Goal: Transaction & Acquisition: Purchase product/service

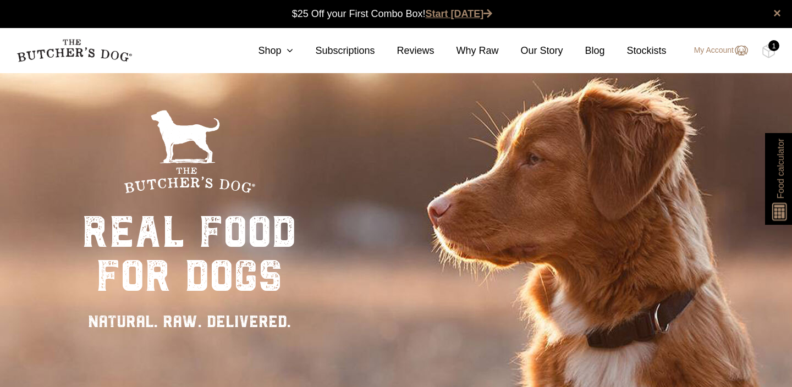
click at [468, 18] on link "Start [DATE]" at bounding box center [459, 13] width 67 height 11
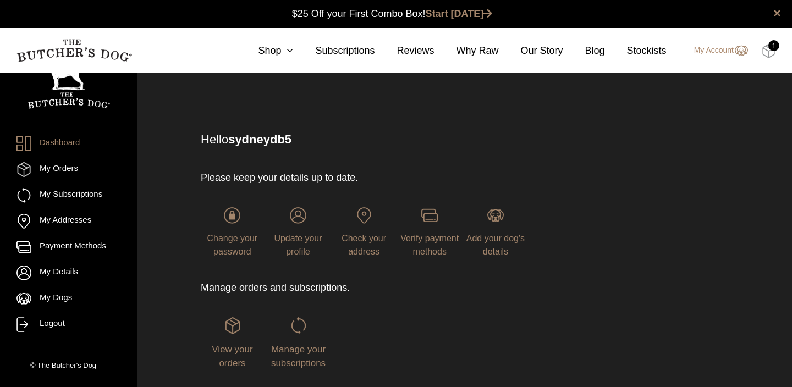
scroll to position [1, 0]
click at [768, 53] on img at bounding box center [769, 51] width 14 height 14
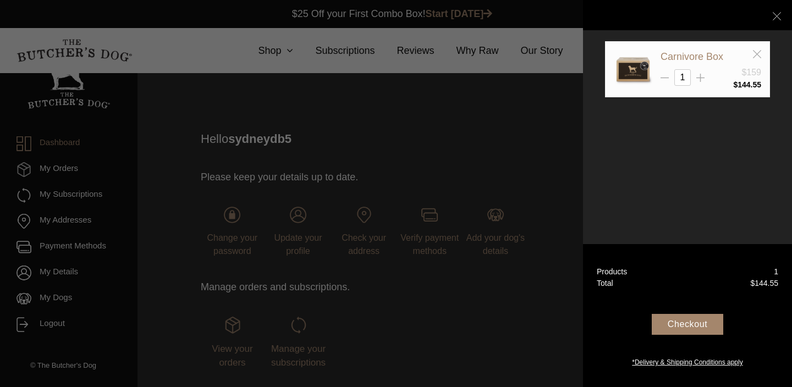
click at [735, 56] on div "Carnivore Box" at bounding box center [711, 57] width 101 height 14
click at [713, 54] on link "Carnivore Box" at bounding box center [692, 56] width 63 height 11
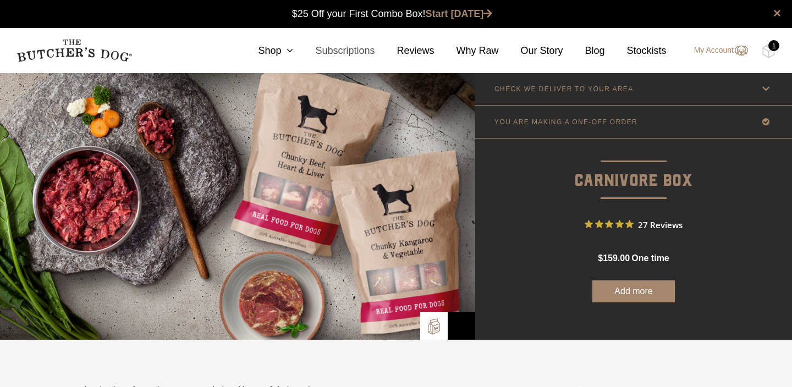
click at [332, 46] on link "Subscriptions" at bounding box center [333, 50] width 81 height 15
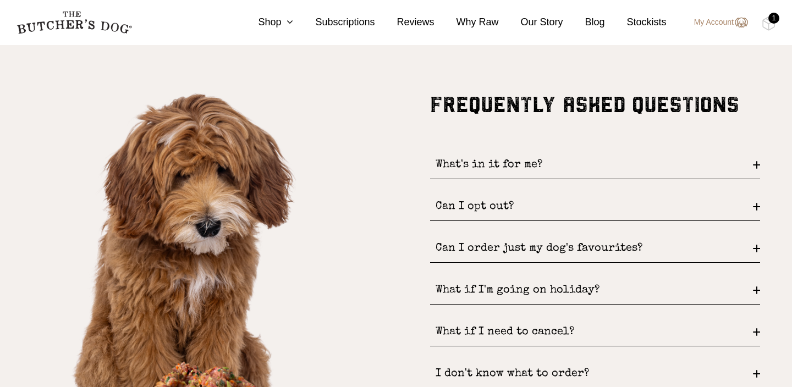
scroll to position [1310, 0]
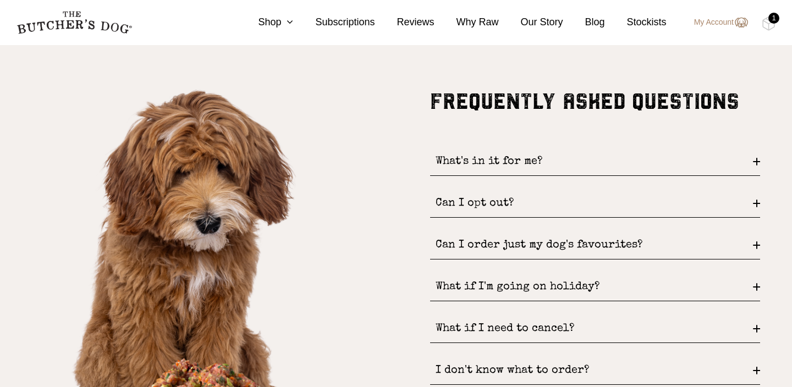
click at [499, 200] on div "Can I opt out?" at bounding box center [595, 204] width 330 height 28
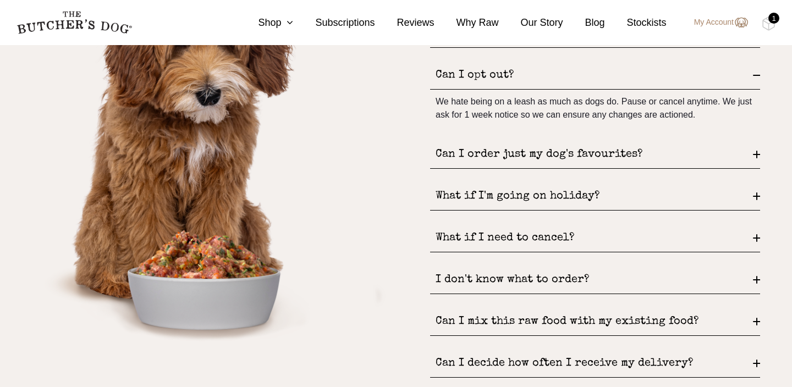
scroll to position [1442, 0]
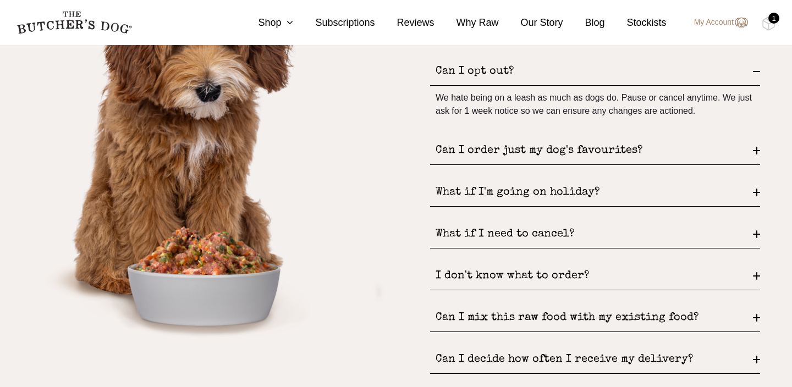
click at [498, 197] on div "What if I'm going on holiday?" at bounding box center [595, 193] width 330 height 28
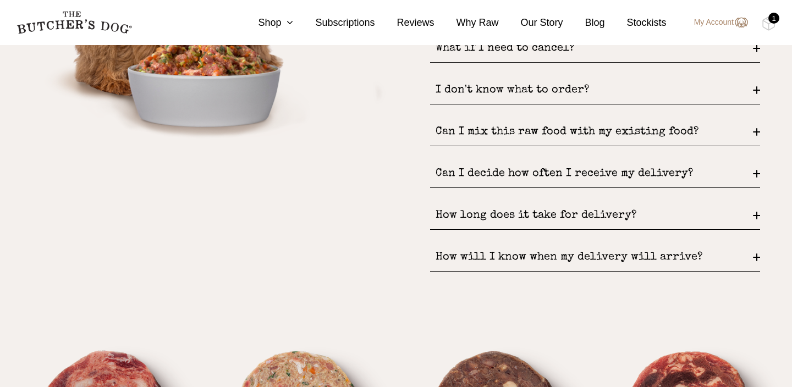
scroll to position [1642, 0]
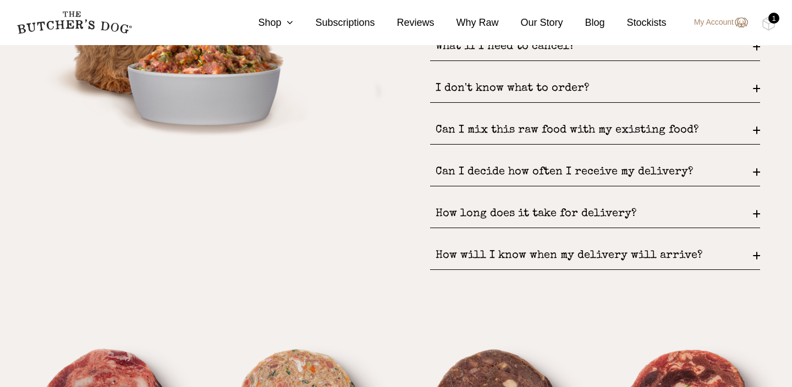
click at [515, 179] on div "Can I decide how often I receive my delivery?" at bounding box center [595, 172] width 330 height 28
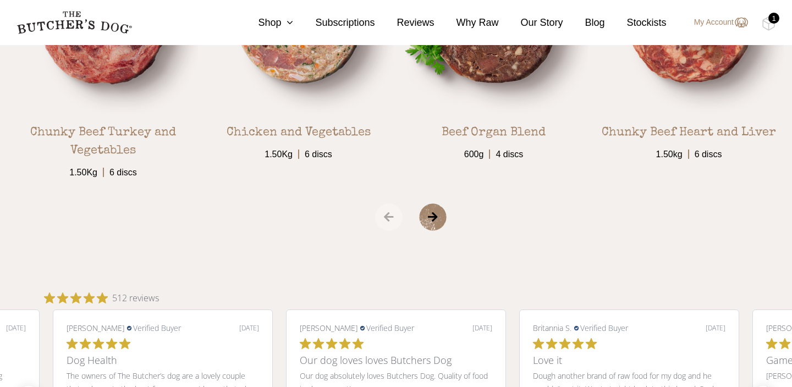
scroll to position [1873, 0]
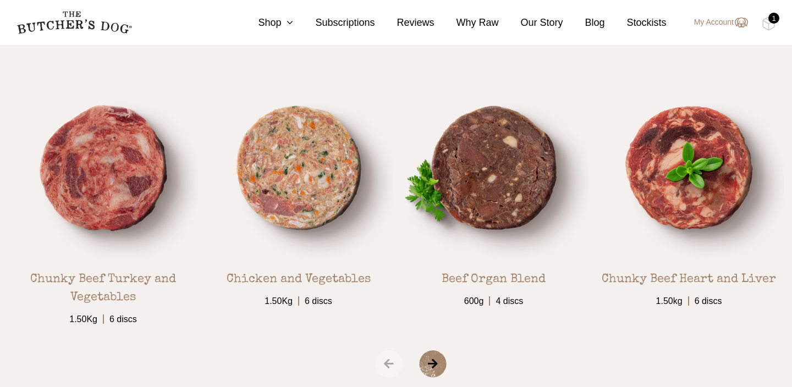
click at [769, 21] on div "1" at bounding box center [773, 18] width 11 height 11
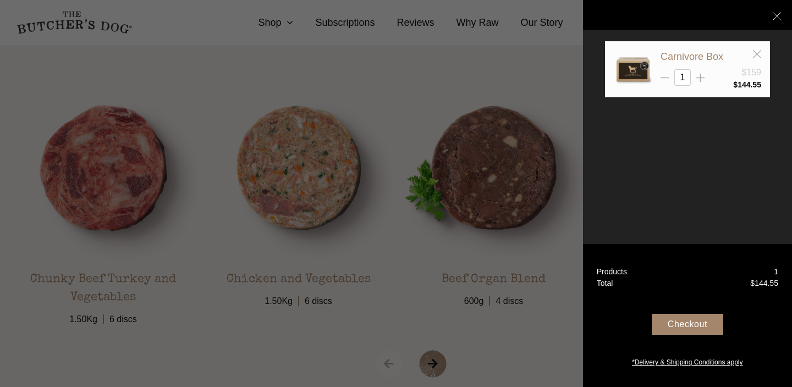
click at [419, 62] on div at bounding box center [396, 193] width 792 height 387
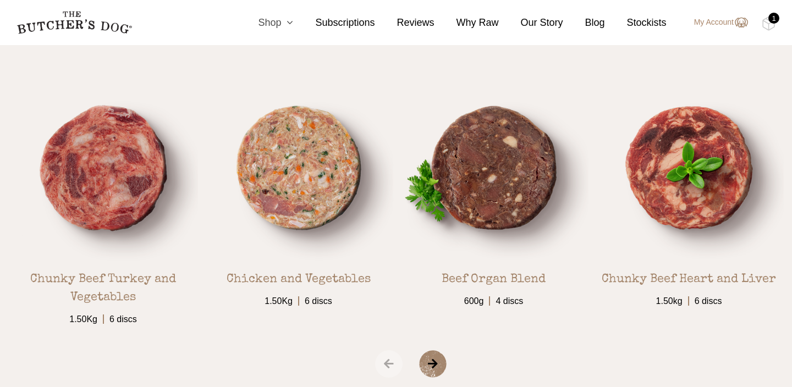
click at [287, 24] on icon at bounding box center [287, 23] width 12 height 10
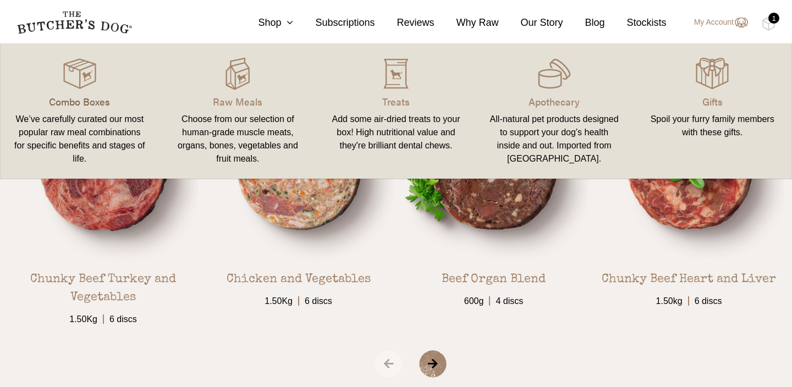
click at [91, 94] on p "Combo Boxes" at bounding box center [80, 101] width 132 height 15
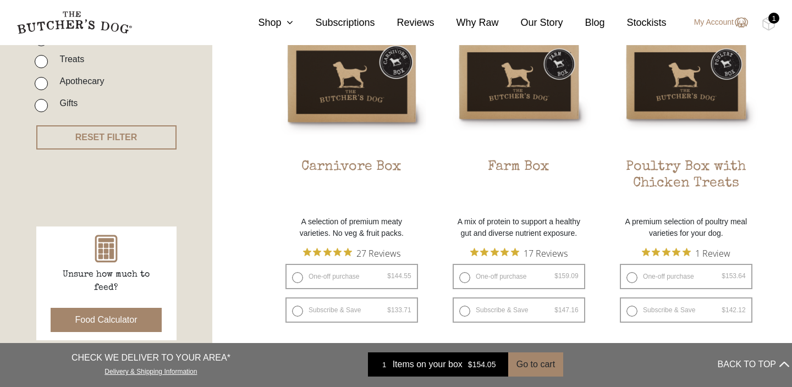
scroll to position [331, 0]
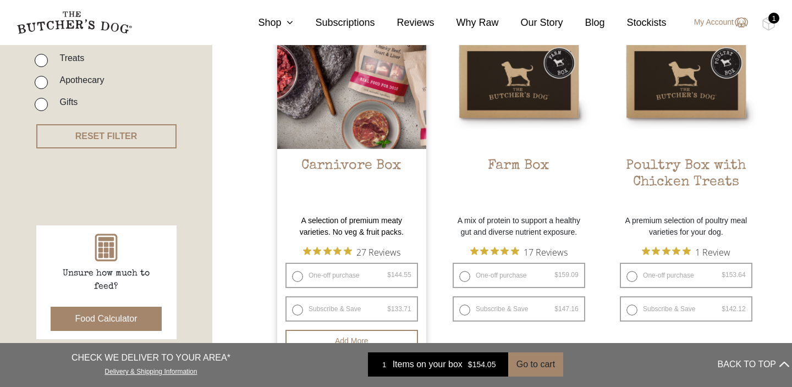
click at [300, 308] on label "Subscribe & Save $ 144.55 Original price was: $144.55. $ 133.71 Current price i…" at bounding box center [351, 308] width 133 height 25
radio input "true"
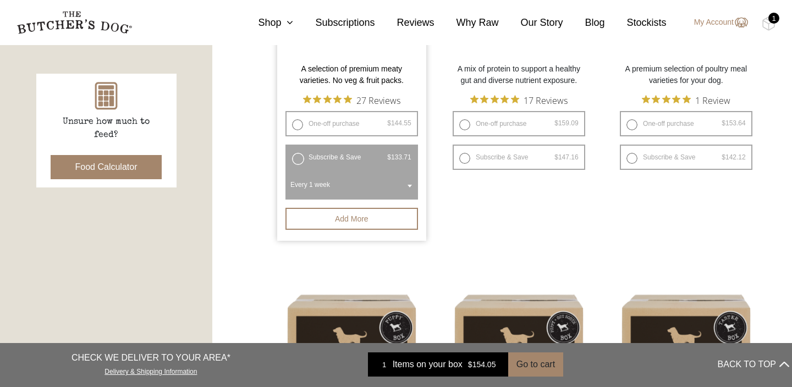
scroll to position [498, 0]
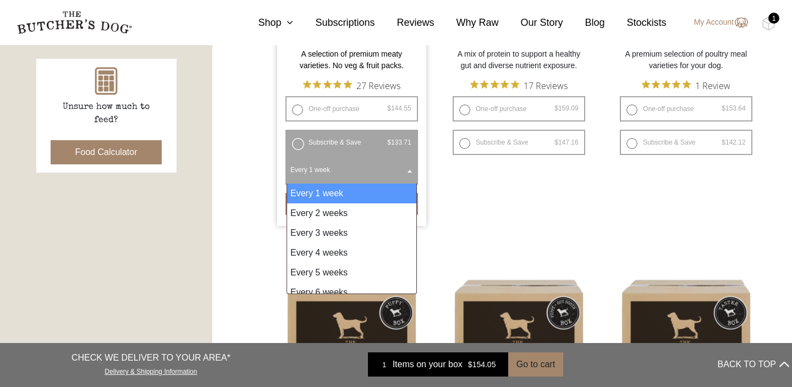
click at [412, 173] on span at bounding box center [409, 170] width 11 height 25
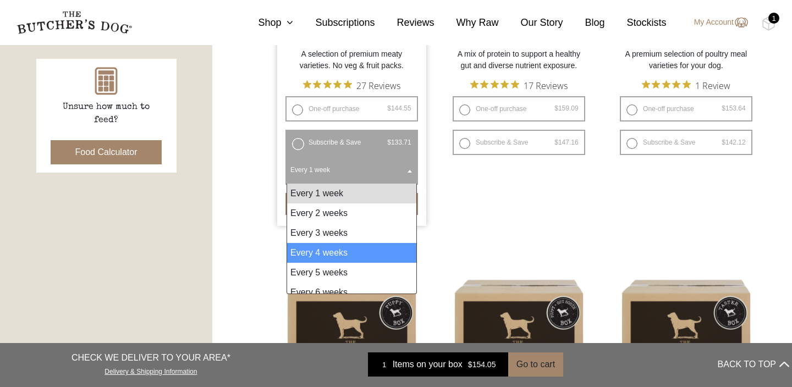
select select "4_week"
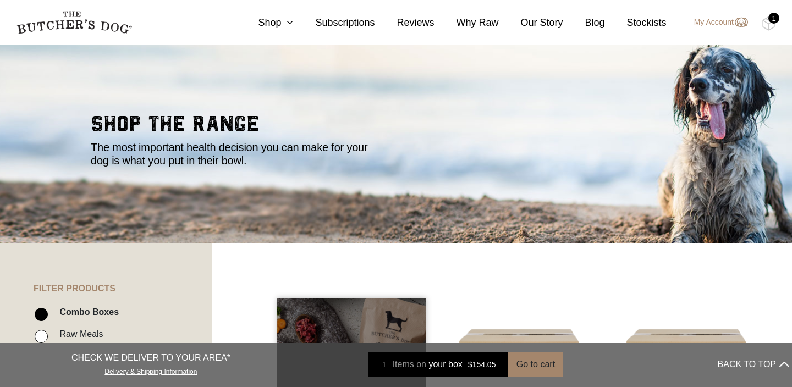
scroll to position [24, 0]
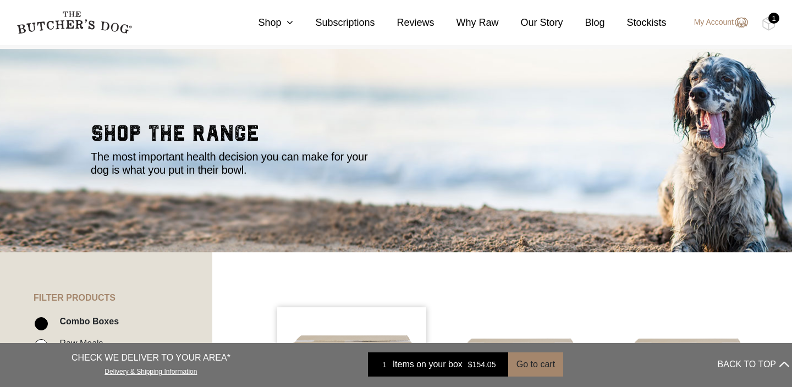
click at [770, 23] on div "1" at bounding box center [773, 18] width 11 height 11
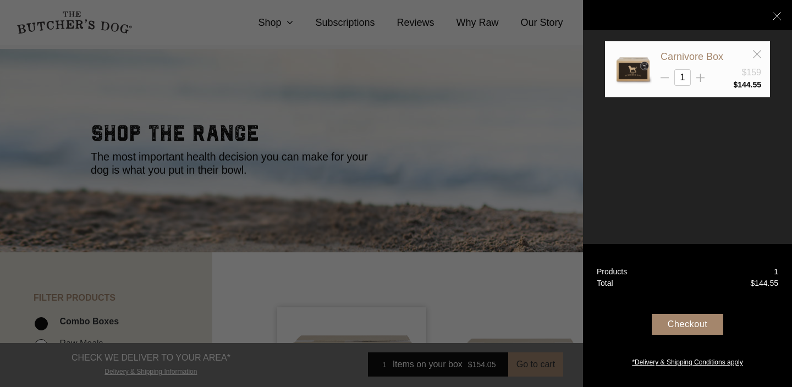
click at [530, 251] on div at bounding box center [396, 193] width 792 height 387
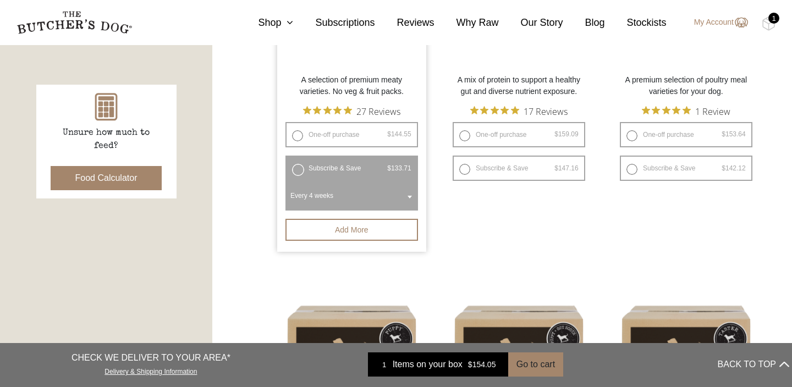
scroll to position [457, 0]
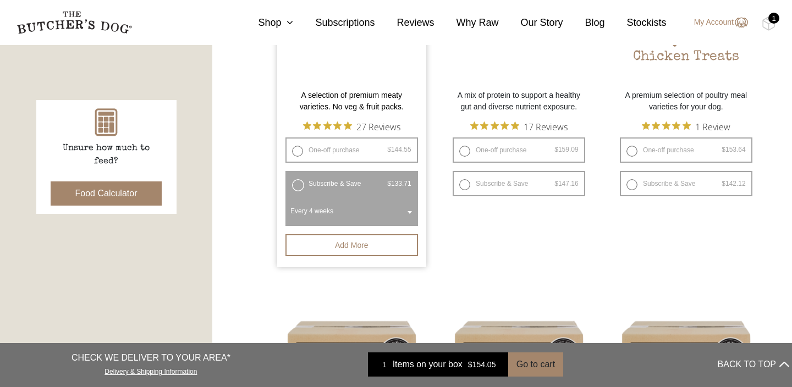
click at [351, 180] on label "Subscribe & Save $ 144.55 Original price was: $144.55. $ 133.71 Current price i…" at bounding box center [351, 183] width 133 height 25
click at [359, 249] on button "Add more" at bounding box center [351, 245] width 133 height 22
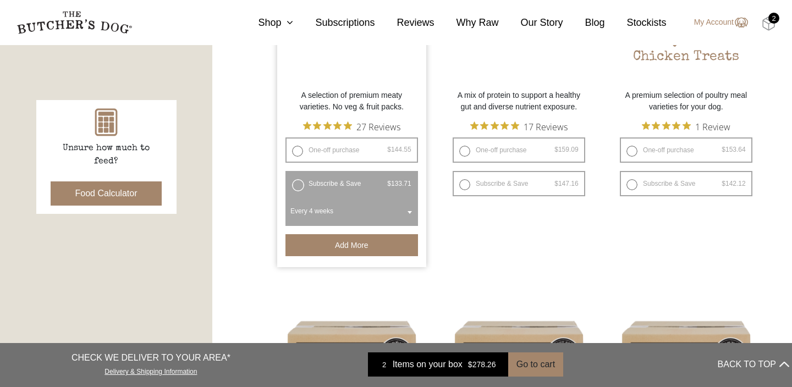
click at [763, 26] on img at bounding box center [769, 24] width 14 height 14
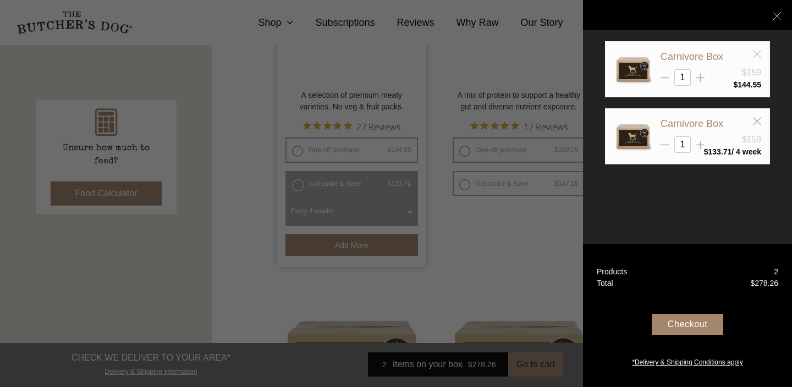
click at [757, 56] on icon at bounding box center [757, 54] width 8 height 8
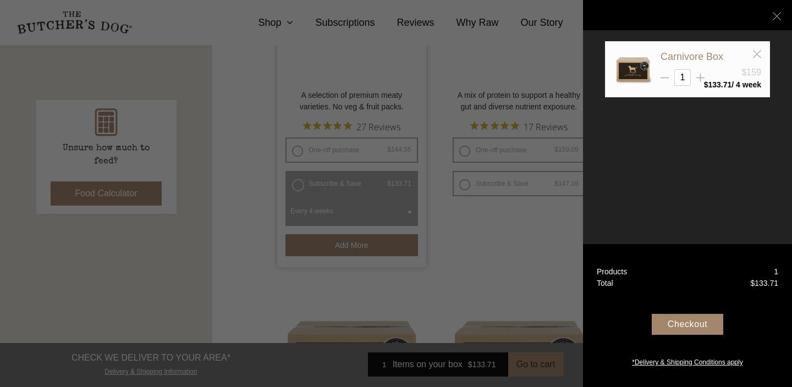
click at [673, 323] on div "Checkout" at bounding box center [688, 324] width 72 height 21
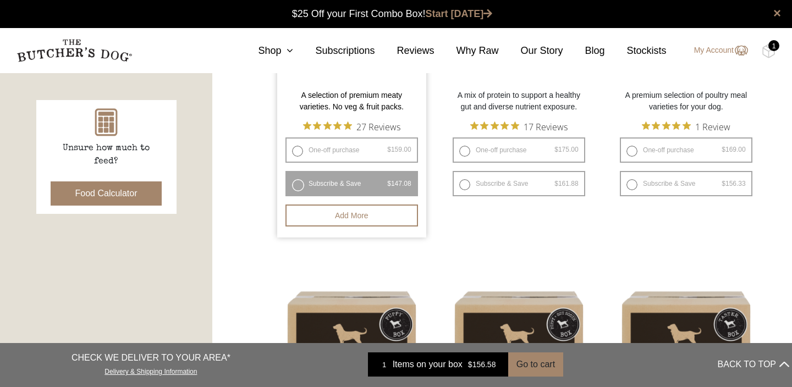
click at [320, 150] on label "One-off purchase $ 159.00 — or subscribe and save 7.5%" at bounding box center [351, 150] width 133 height 25
radio input "true"
radio input "false"
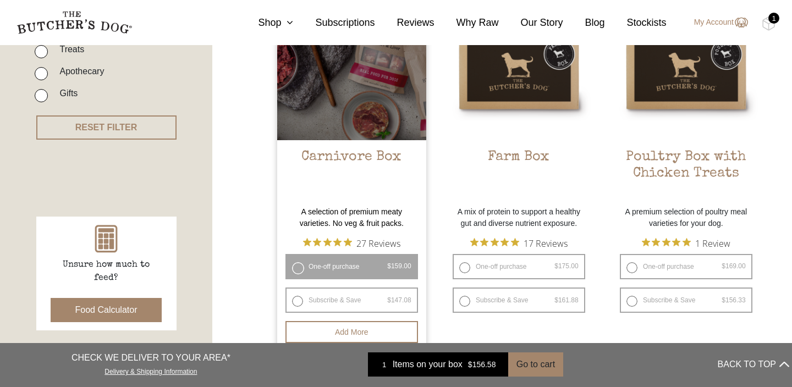
scroll to position [343, 0]
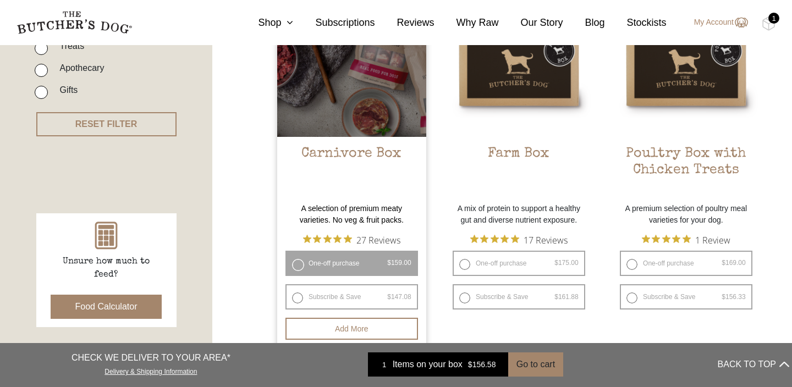
click at [298, 261] on label "One-off purchase $ 159.00 — or subscribe and save 7.5%" at bounding box center [351, 263] width 133 height 25
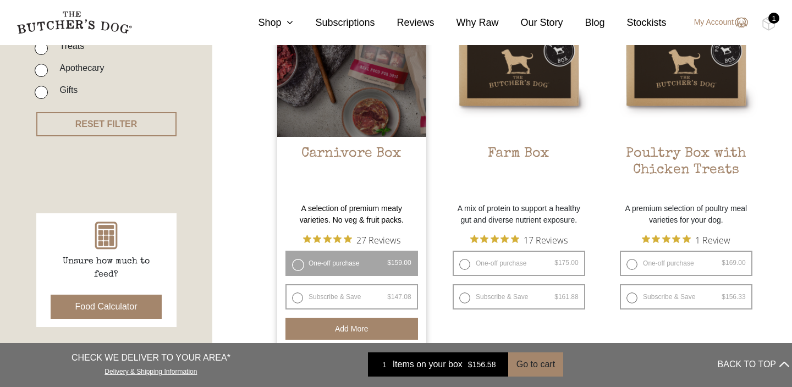
click at [358, 330] on button "Add more" at bounding box center [351, 329] width 133 height 22
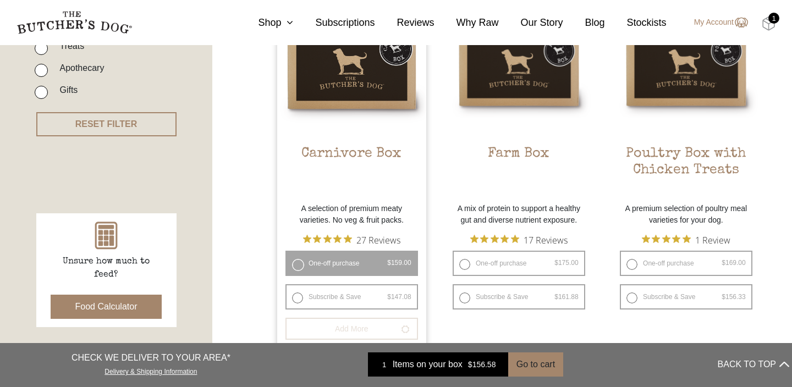
click at [771, 25] on img at bounding box center [769, 24] width 14 height 14
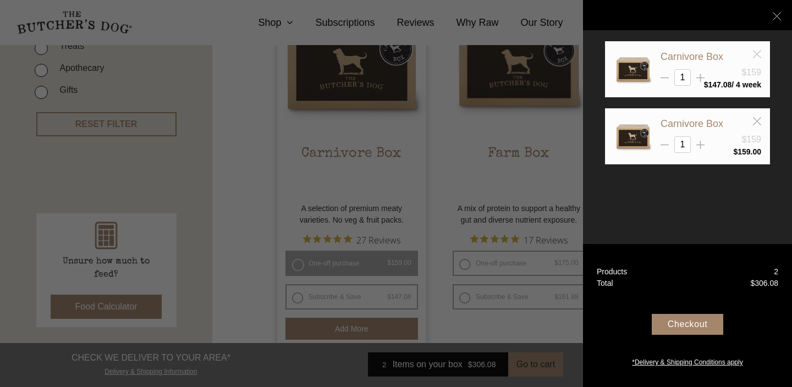
click at [759, 54] on icon at bounding box center [757, 54] width 8 height 8
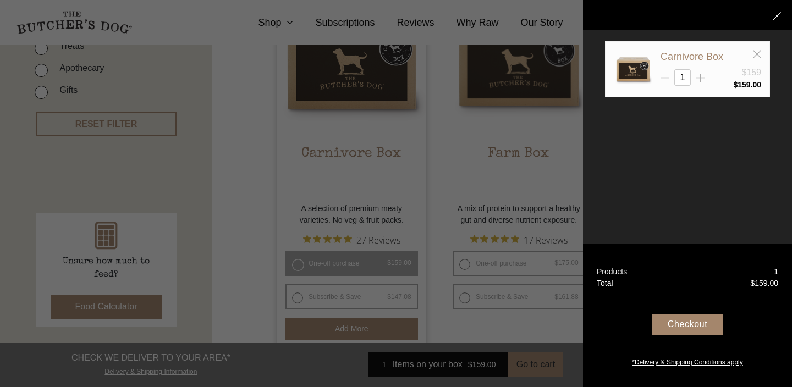
click at [698, 330] on div "Checkout" at bounding box center [688, 324] width 72 height 21
